Goal: Task Accomplishment & Management: Manage account settings

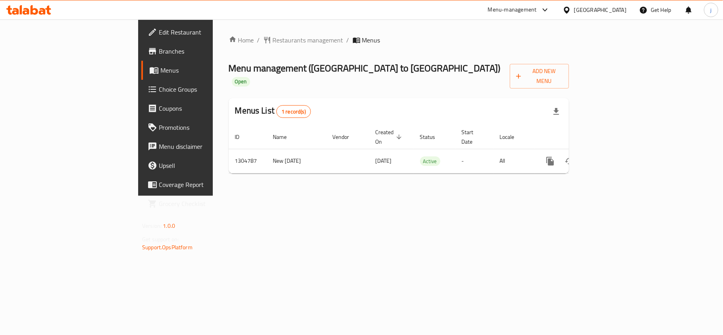
click at [138, 88] on div "Edit Restaurant Branches Menus Choice Groups Coupons Promotions Menu disclaimer…" at bounding box center [361, 107] width 446 height 176
drag, startPoint x: 0, startPoint y: 0, endPoint x: 29, endPoint y: 88, distance: 92.7
click at [159, 88] on span "Choice Groups" at bounding box center [206, 90] width 94 height 10
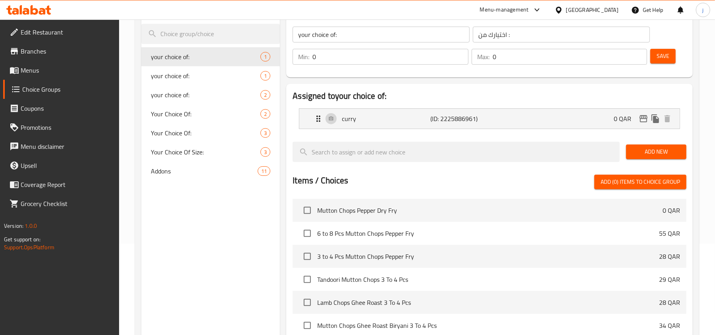
scroll to position [82, 0]
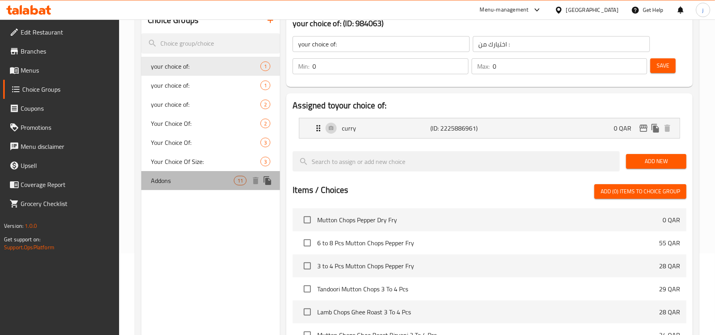
click at [207, 180] on span "Addons" at bounding box center [192, 181] width 83 height 10
type input "Addons"
type input "الإضافات"
type input "11"
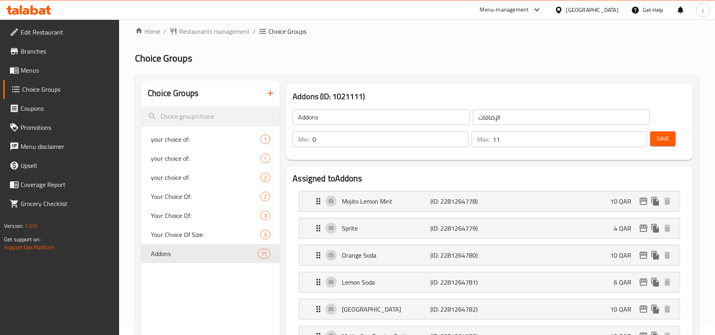
scroll to position [0, 0]
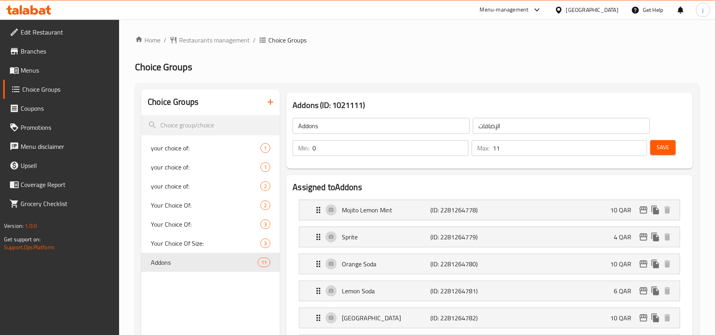
click at [566, 13] on div at bounding box center [560, 10] width 12 height 9
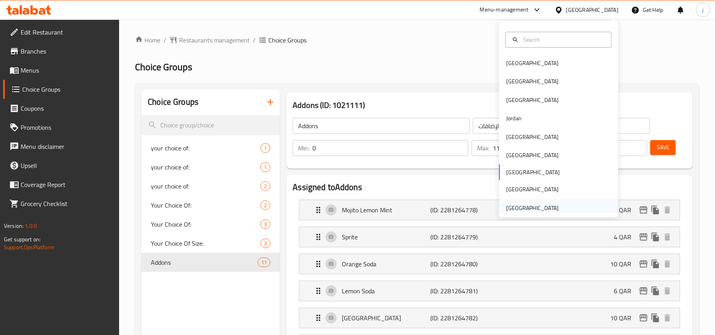
click at [547, 208] on div "[GEOGRAPHIC_DATA]" at bounding box center [532, 208] width 52 height 9
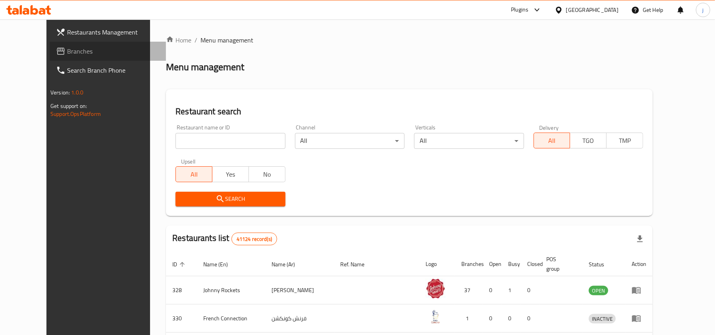
click at [67, 48] on span "Branches" at bounding box center [113, 51] width 92 height 10
